Goal: Transaction & Acquisition: Purchase product/service

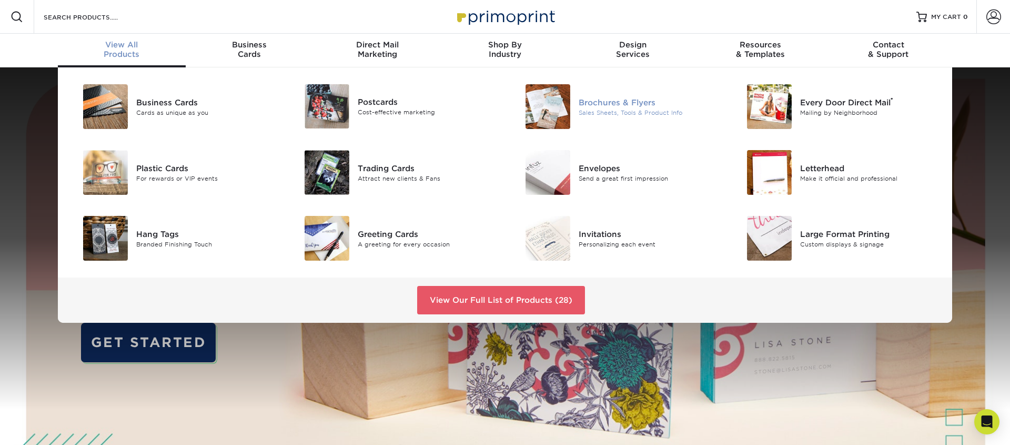
click at [609, 102] on div "Brochures & Flyers" at bounding box center [648, 102] width 139 height 12
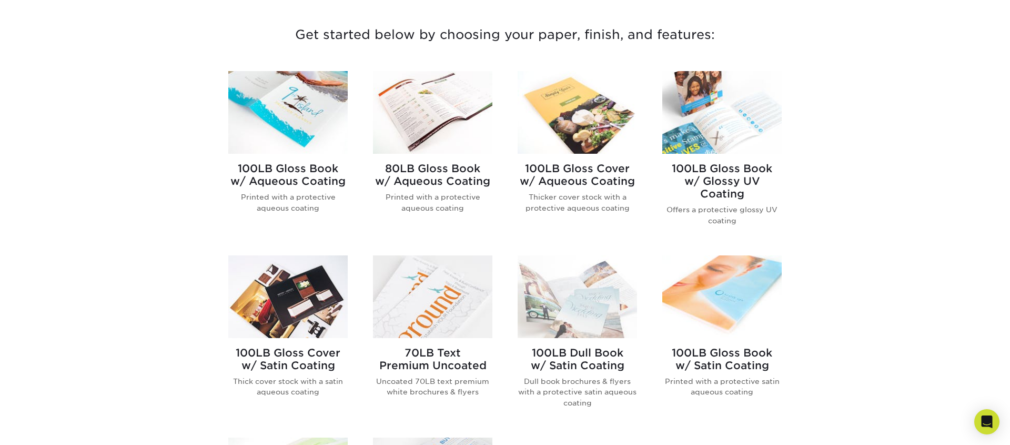
scroll to position [394, 0]
click at [270, 106] on img at bounding box center [287, 111] width 119 height 83
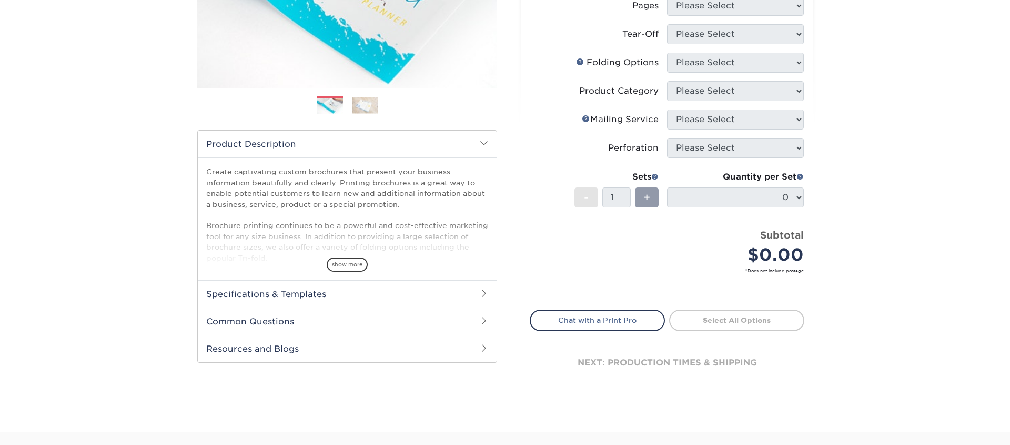
scroll to position [228, 0]
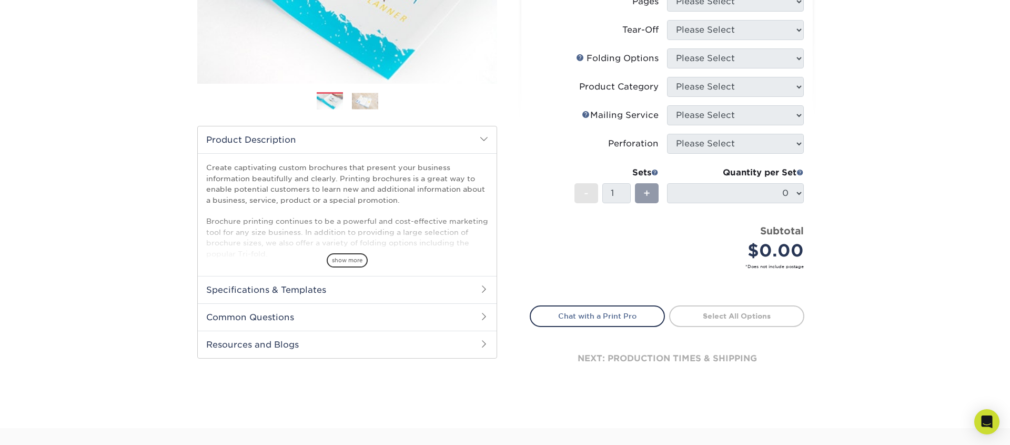
click at [481, 288] on span at bounding box center [484, 289] width 8 height 8
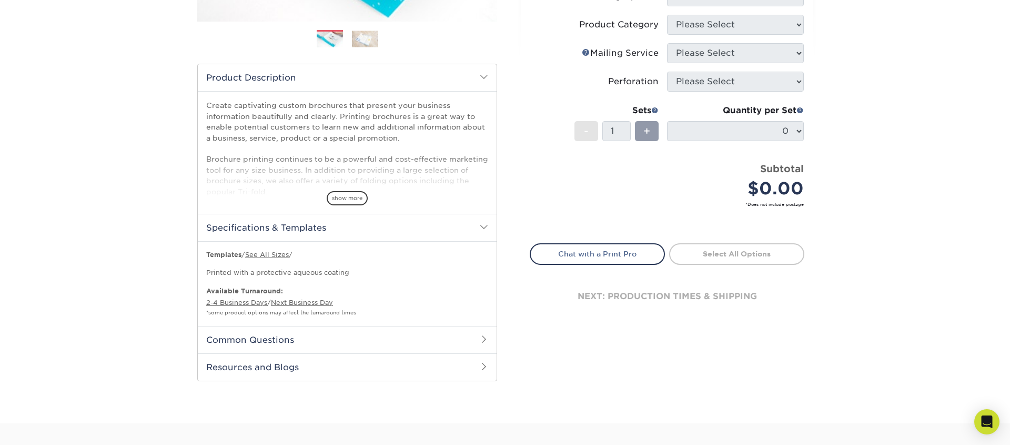
scroll to position [293, 0]
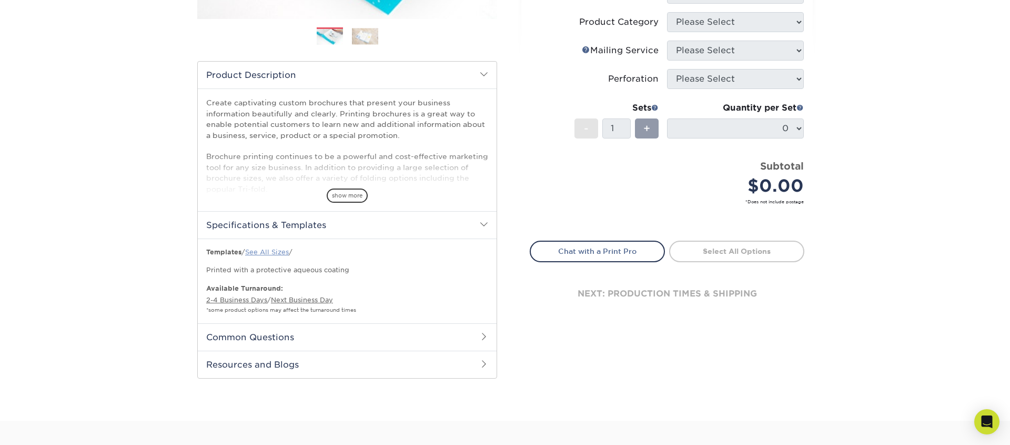
click at [277, 251] on link "See All Sizes" at bounding box center [267, 252] width 44 height 8
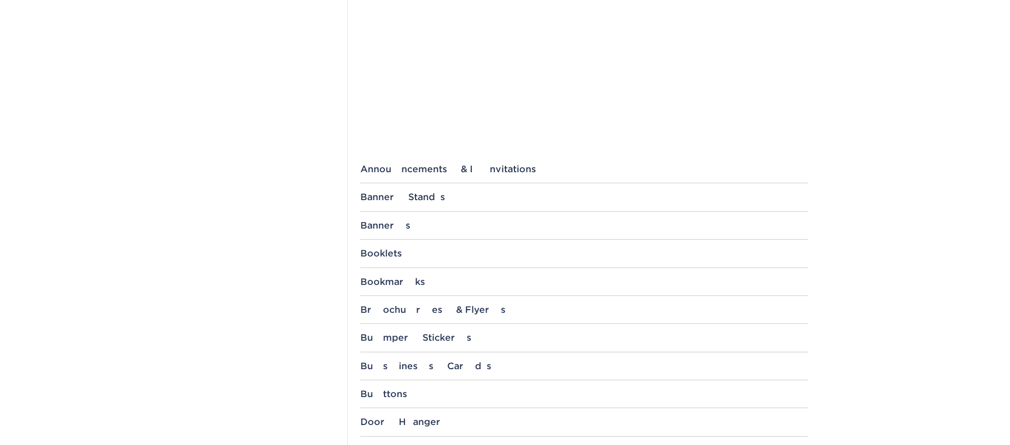
scroll to position [292, 0]
click at [382, 251] on div "Booklets" at bounding box center [584, 251] width 448 height 11
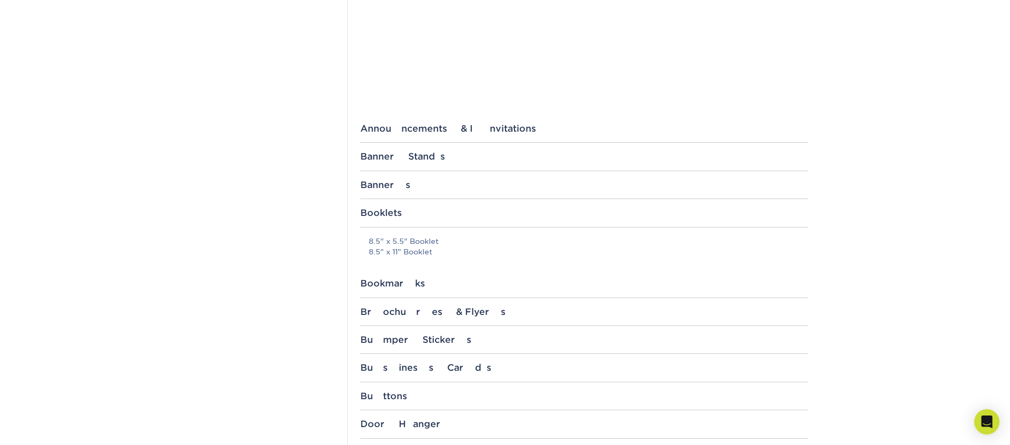
scroll to position [333, 0]
click at [424, 305] on div "Brochures & Flyers" at bounding box center [584, 309] width 448 height 11
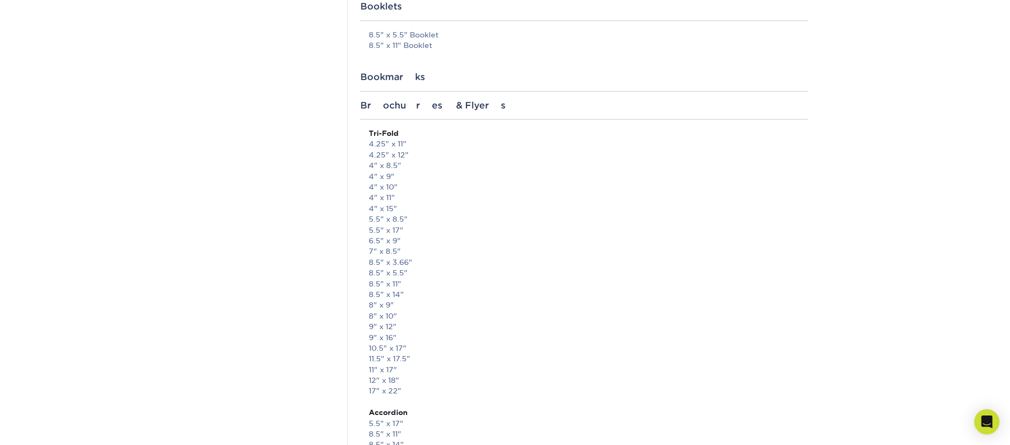
scroll to position [538, 0]
click at [384, 367] on link "11" x 17"" at bounding box center [383, 369] width 28 height 8
